Goal: Contribute content

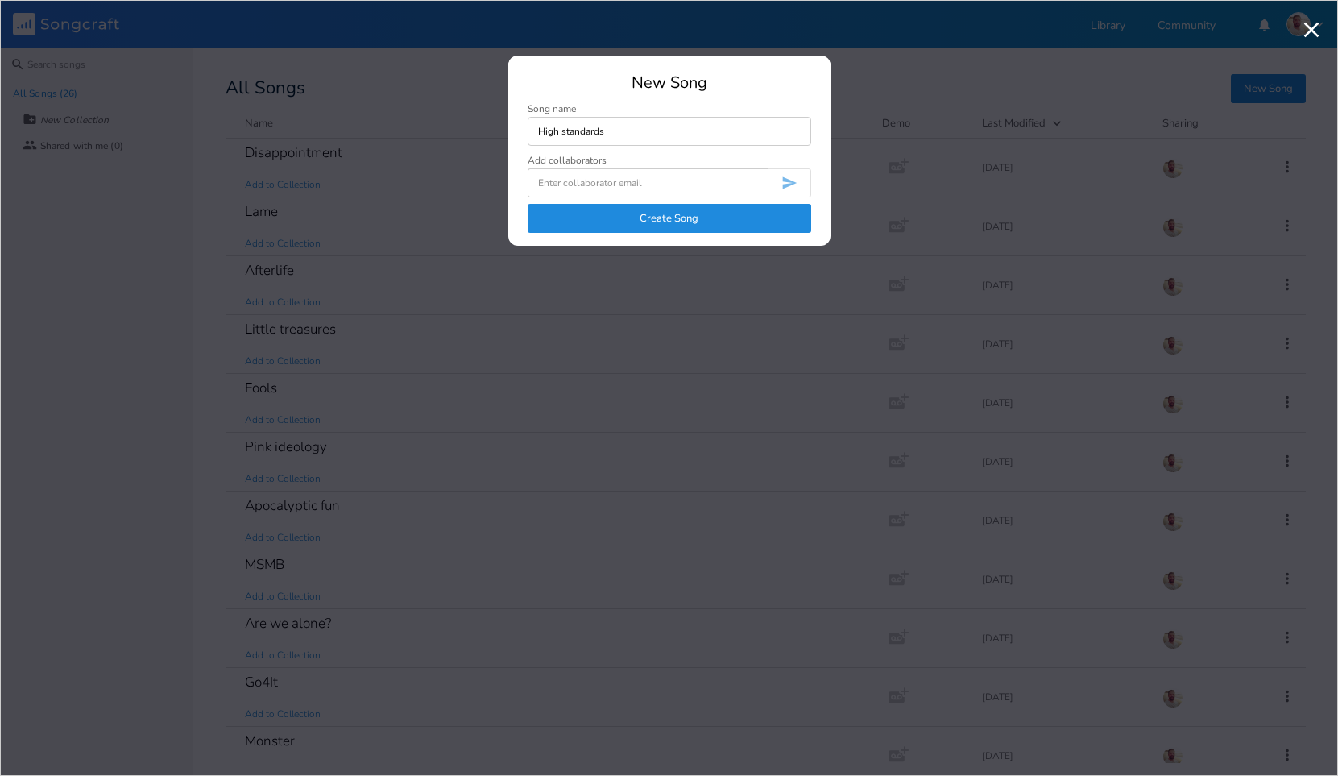
type input "High standards"
click at [654, 222] on button "Create Song" at bounding box center [670, 218] width 284 height 29
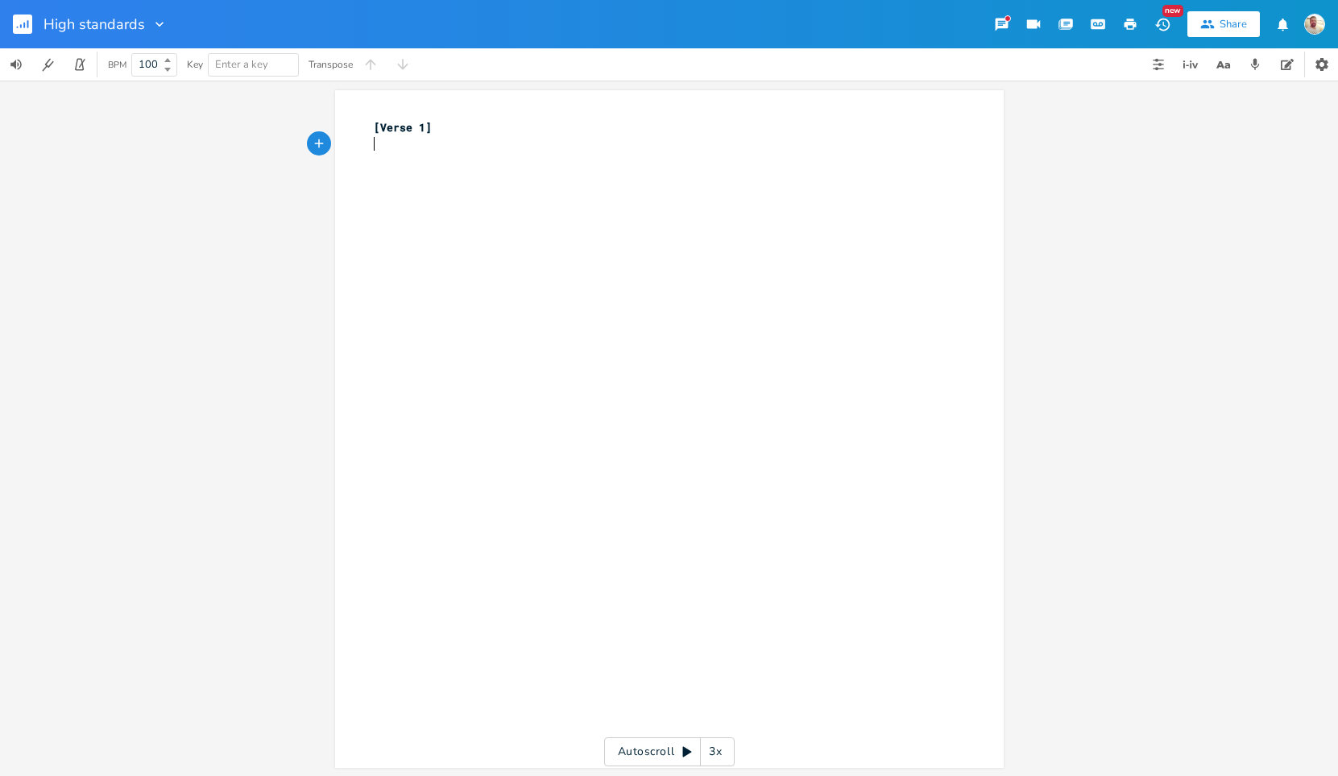
click at [654, 222] on div "xxxxxxxxxx [Verse 1] ​" at bounding box center [682, 444] width 622 height 657
paste textarea "Verse"
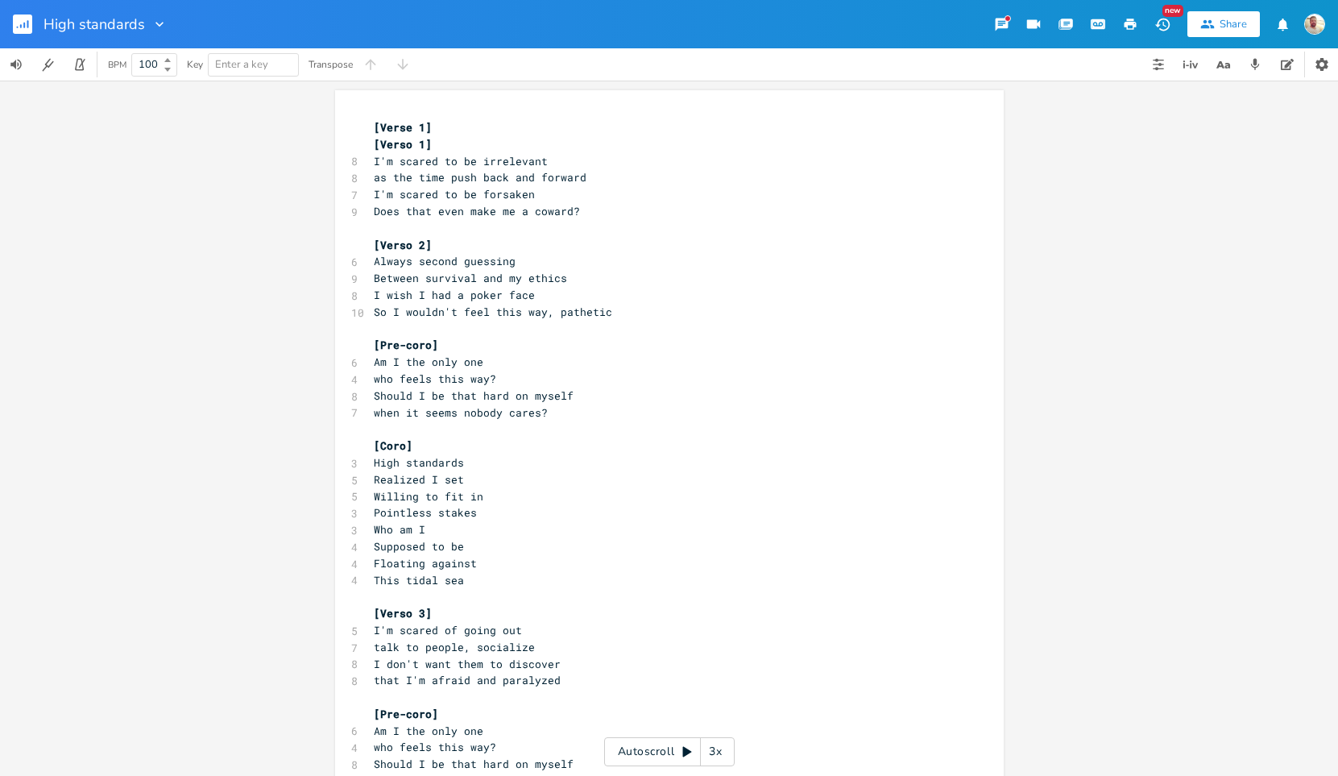
click at [403, 123] on span "[Verse 1]" at bounding box center [403, 127] width 58 height 15
type textarea "[Verse 1]"
click at [403, 123] on span "[Verse 1]" at bounding box center [403, 127] width 58 height 15
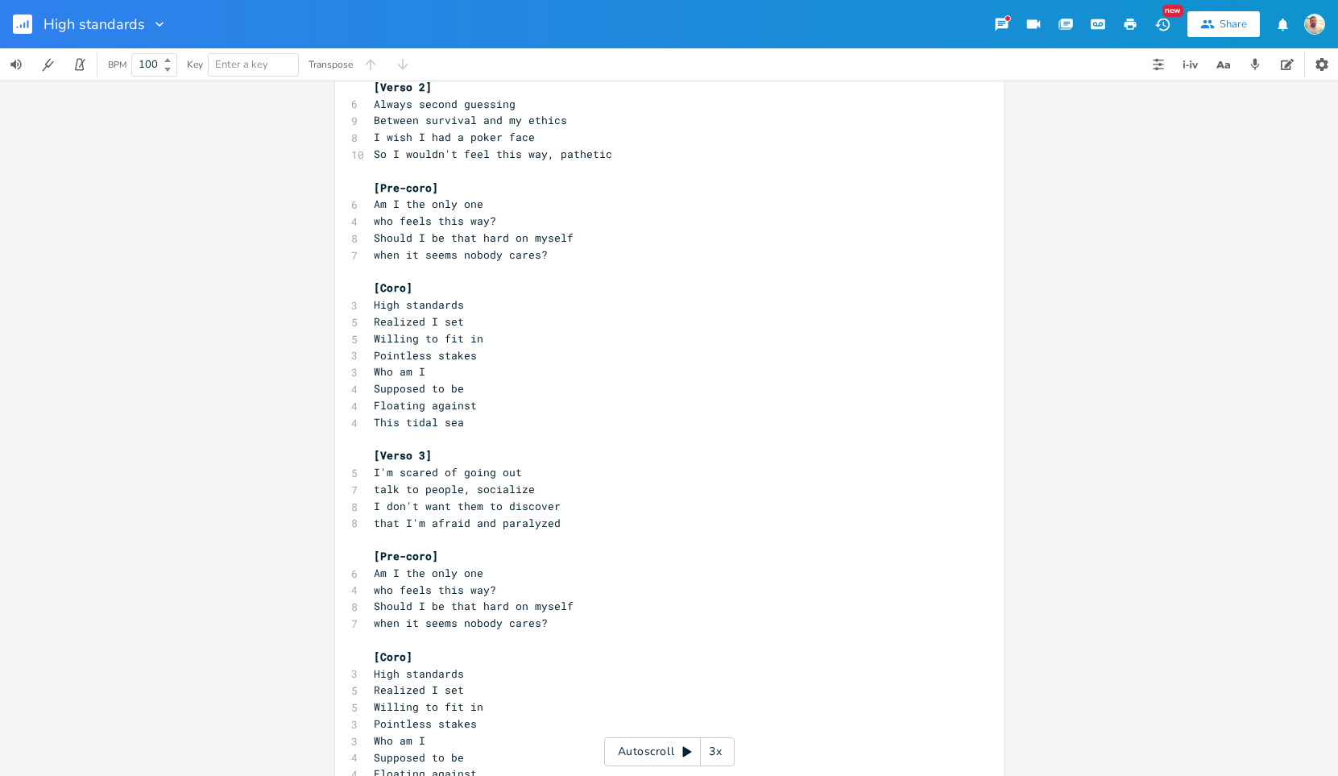
scroll to position [185, 0]
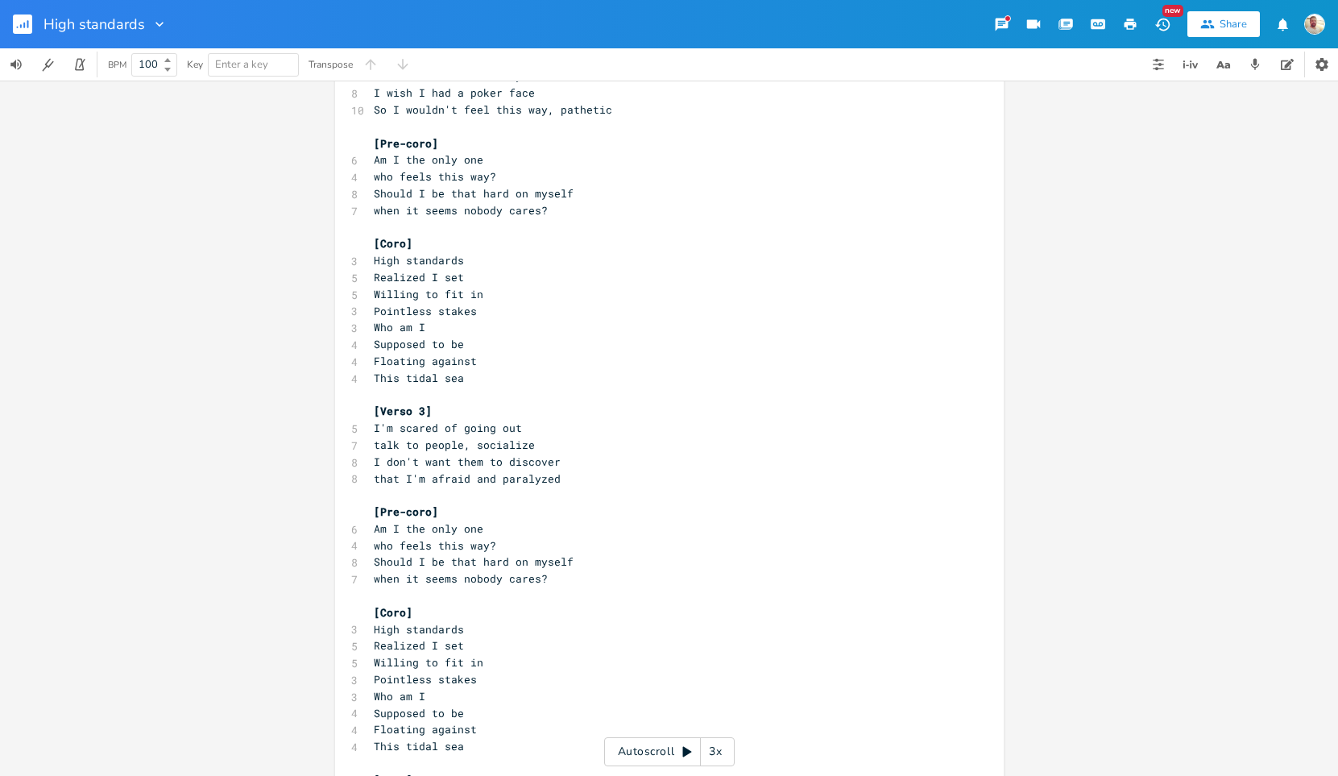
click at [380, 482] on span "that I'm afraid and paralyzed" at bounding box center [467, 478] width 187 height 15
type textarea "that"
click at [380, 482] on span "that I'm afraid and paralyzed" at bounding box center [467, 478] width 187 height 15
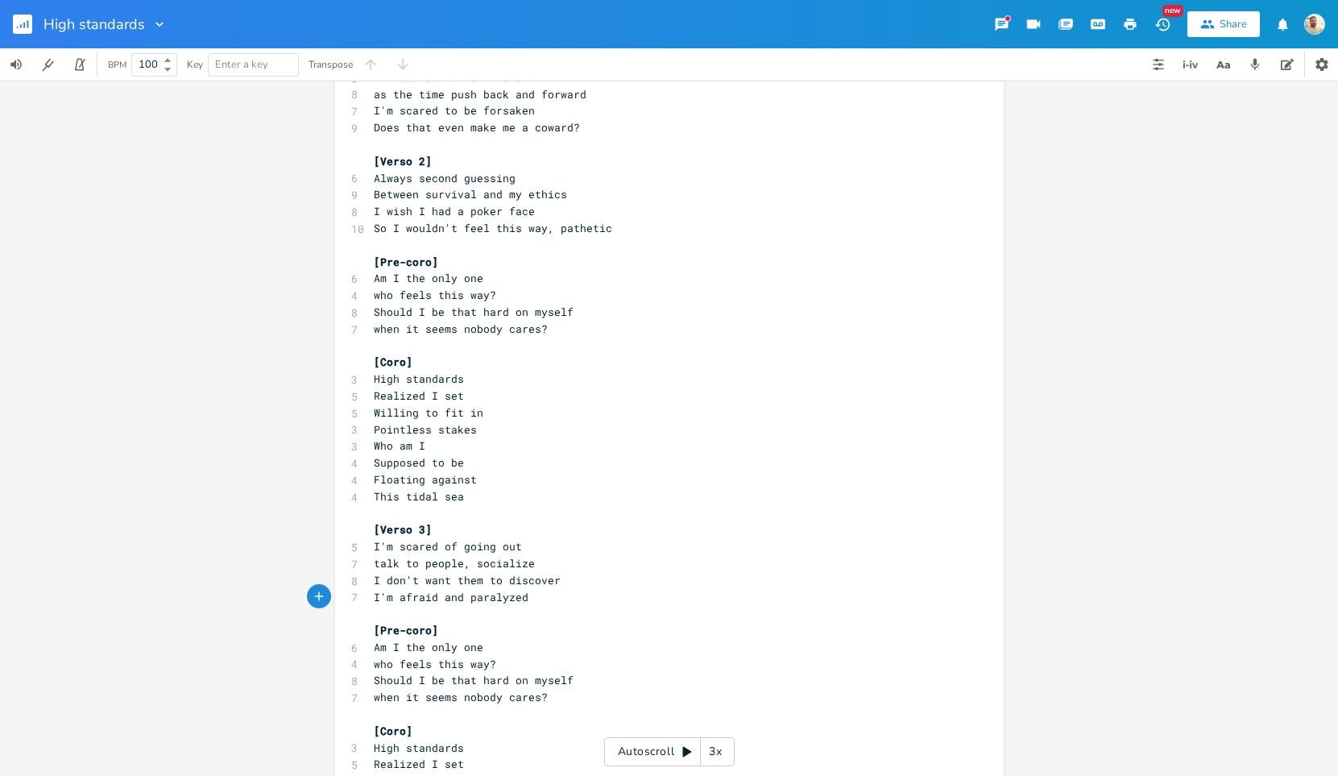
scroll to position [0, 0]
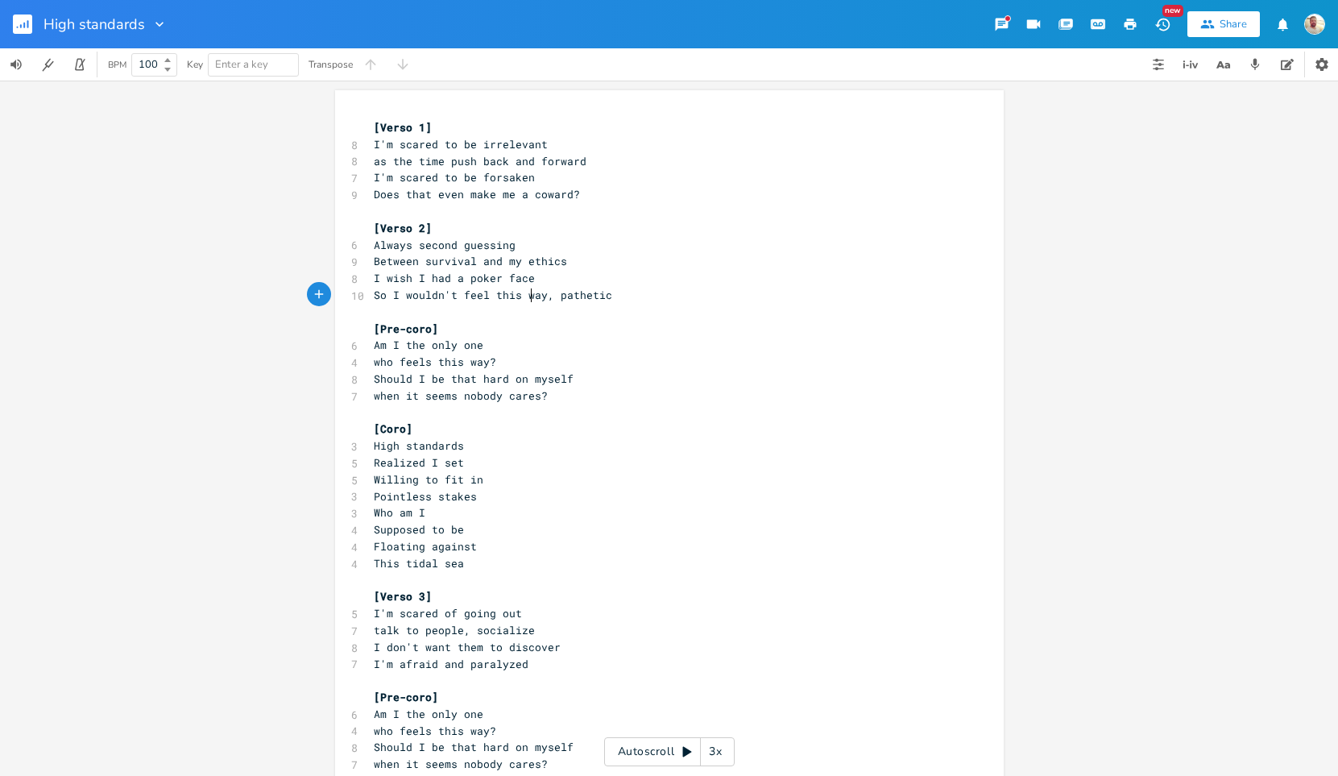
click at [523, 301] on span "So I wouldn't feel this way, pathetic" at bounding box center [493, 295] width 239 height 15
click at [551, 229] on pre "[Verso 2]" at bounding box center [662, 228] width 582 height 17
type textarea "[Verso 1] I'm scared to be irrelevant as the time push back and forward I'm sca…"
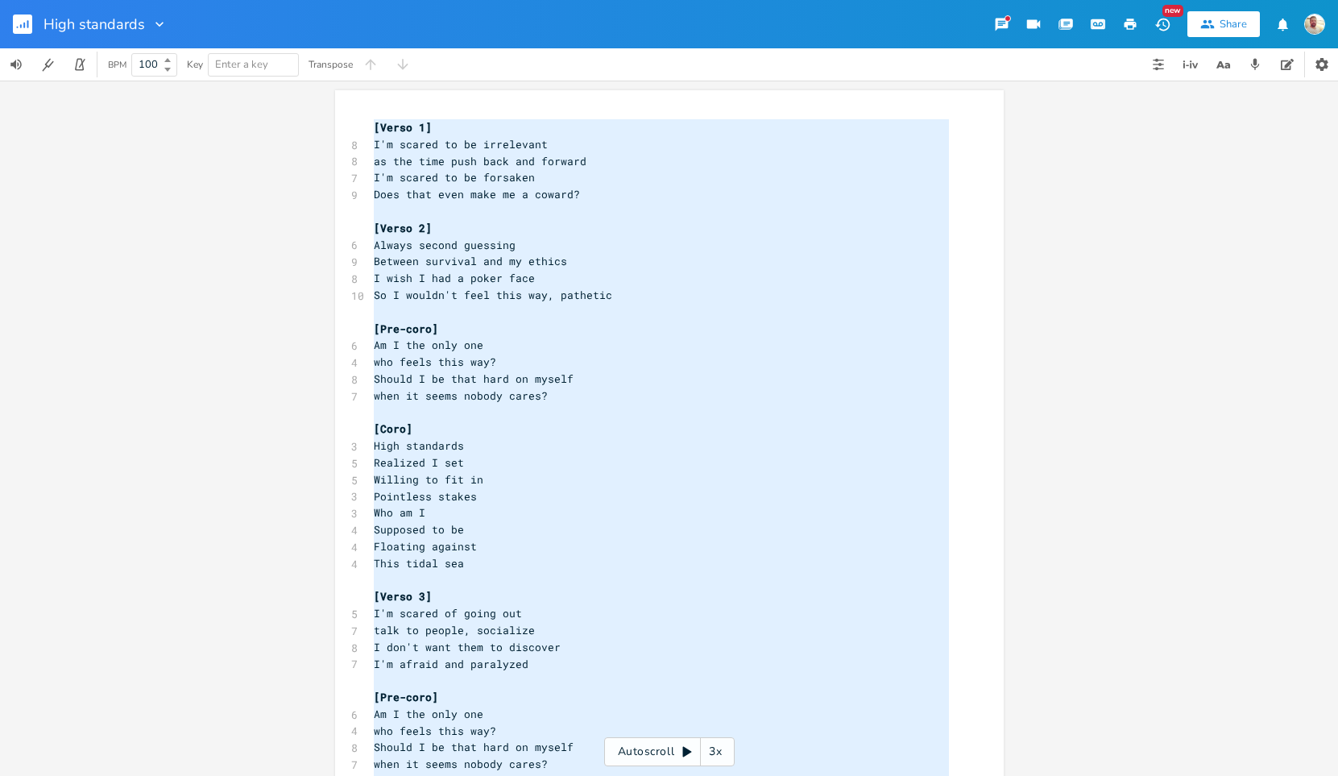
scroll to position [355, 0]
